Goal: Task Accomplishment & Management: Use online tool/utility

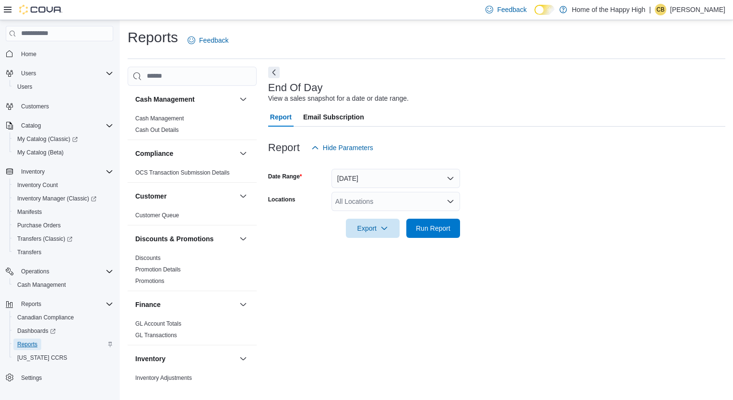
click at [32, 341] on span "Reports" at bounding box center [27, 345] width 20 height 8
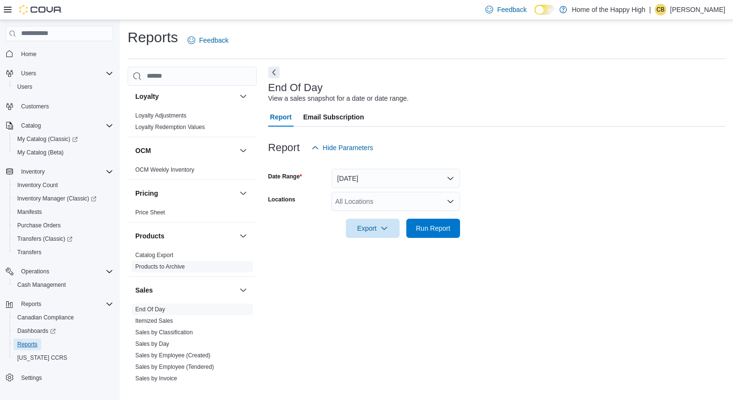
scroll to position [577, 0]
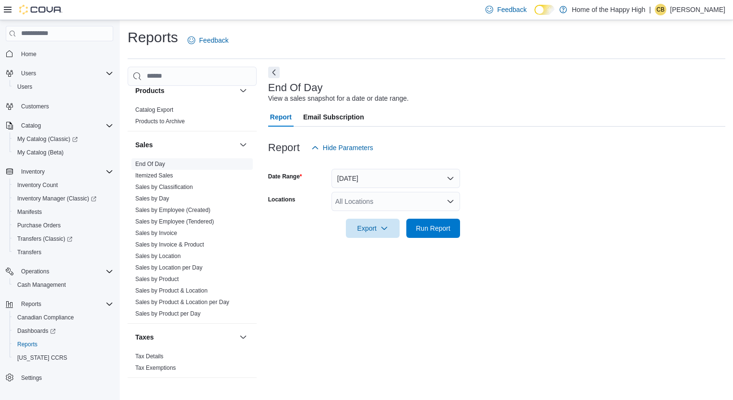
click at [159, 164] on link "End Of Day" at bounding box center [150, 164] width 30 height 7
click at [364, 206] on div "All Locations" at bounding box center [396, 201] width 129 height 19
type input "****"
click at [376, 221] on span "Edmonton - [PERSON_NAME][GEOGRAPHIC_DATA] - Pop's Cannabis" at bounding box center [474, 218] width 215 height 10
drag, startPoint x: 500, startPoint y: 294, endPoint x: 490, endPoint y: 291, distance: 10.6
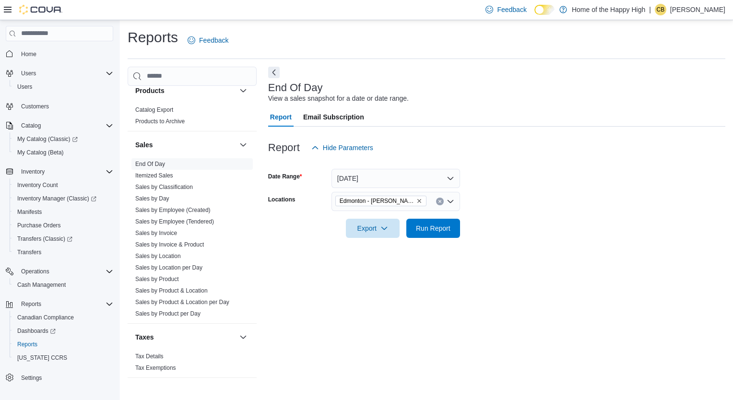
click at [500, 294] on div "End Of Day View a sales snapshot for a date or date range. Report Email Subscri…" at bounding box center [496, 227] width 457 height 320
click at [372, 229] on span "Export" at bounding box center [373, 227] width 42 height 19
click at [373, 267] on span "Export to Pdf" at bounding box center [374, 267] width 43 height 8
drag, startPoint x: 707, startPoint y: 9, endPoint x: 705, endPoint y: 22, distance: 13.7
click at [706, 11] on p "[PERSON_NAME]" at bounding box center [698, 10] width 55 height 12
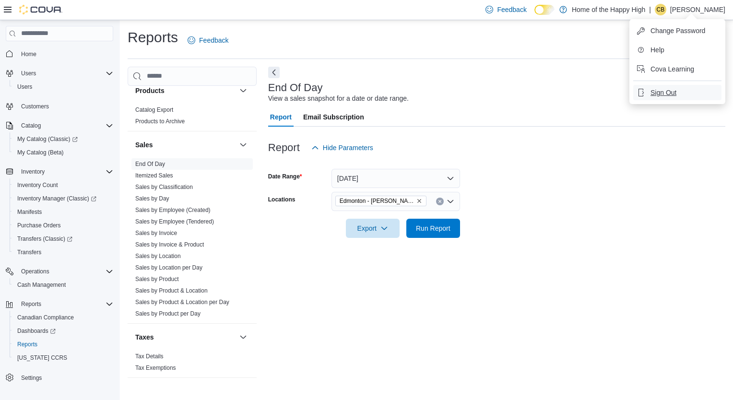
drag, startPoint x: 673, startPoint y: 94, endPoint x: 378, endPoint y: 45, distance: 299.2
click at [669, 94] on span "Sign Out" at bounding box center [664, 93] width 26 height 10
